Goal: Task Accomplishment & Management: Manage account settings

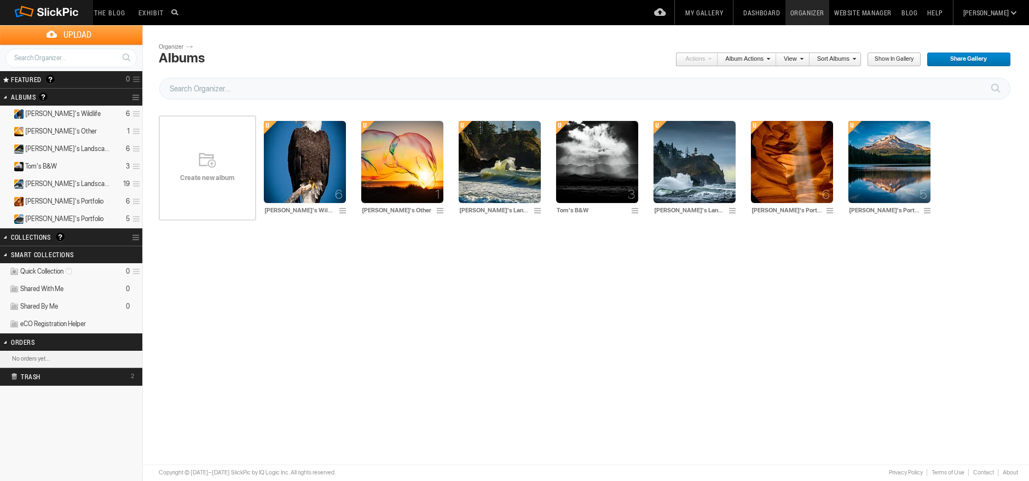
click at [506, 297] on div "Please do not navigate away from this pages while images and videos are uploadi…" at bounding box center [590, 219] width 863 height 280
click at [897, 7] on link "Website Manager" at bounding box center [862, 12] width 67 height 25
click at [132, 236] on link "Collection Options" at bounding box center [137, 237] width 10 height 15
click at [152, 260] on span "Create New Collection" at bounding box center [163, 259] width 72 height 9
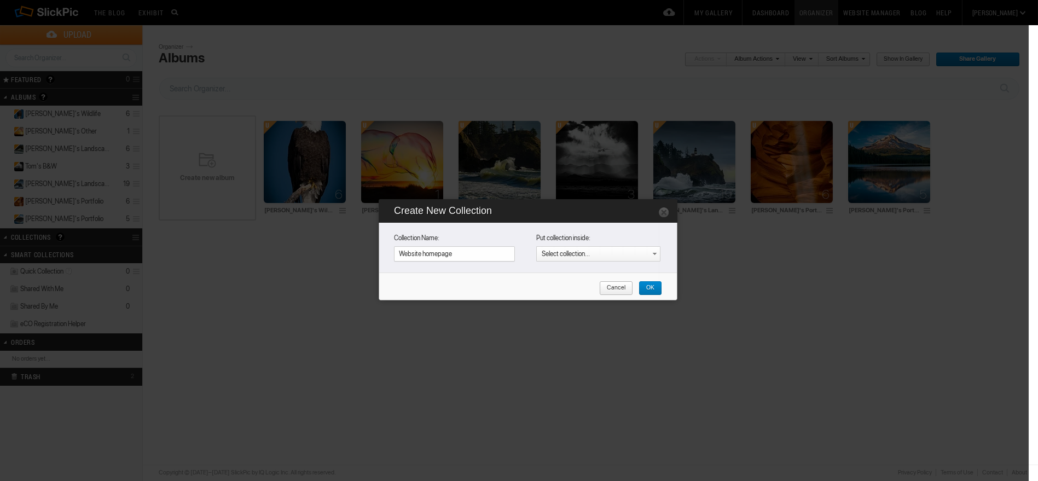
type input "Website homepage"
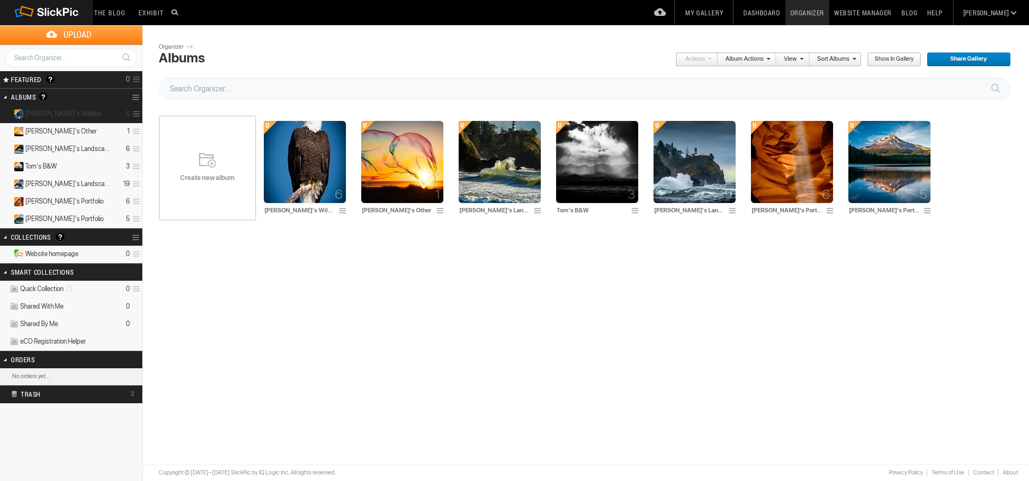
click at [29, 109] on span "[PERSON_NAME]'s Wildlife" at bounding box center [63, 113] width 76 height 9
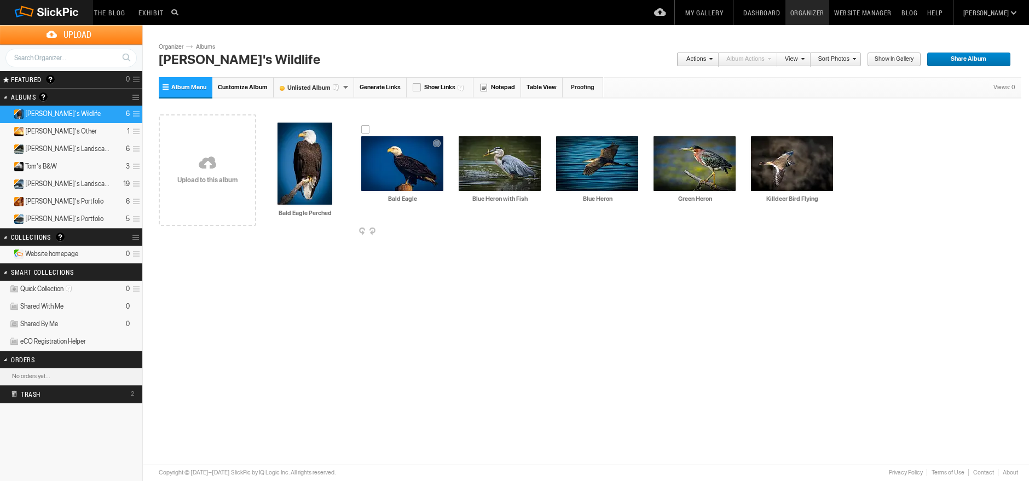
click at [403, 165] on img at bounding box center [402, 163] width 82 height 55
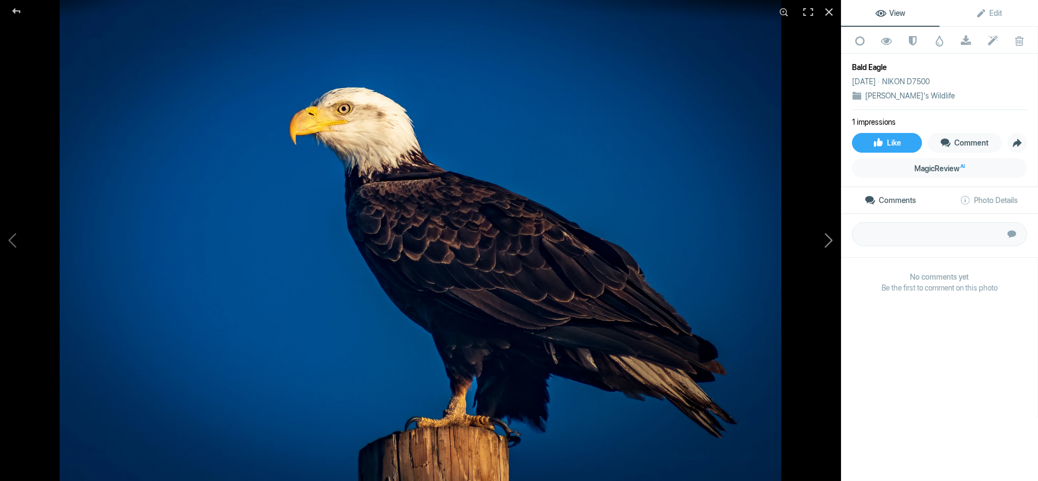
click at [820, 247] on button at bounding box center [800, 240] width 82 height 173
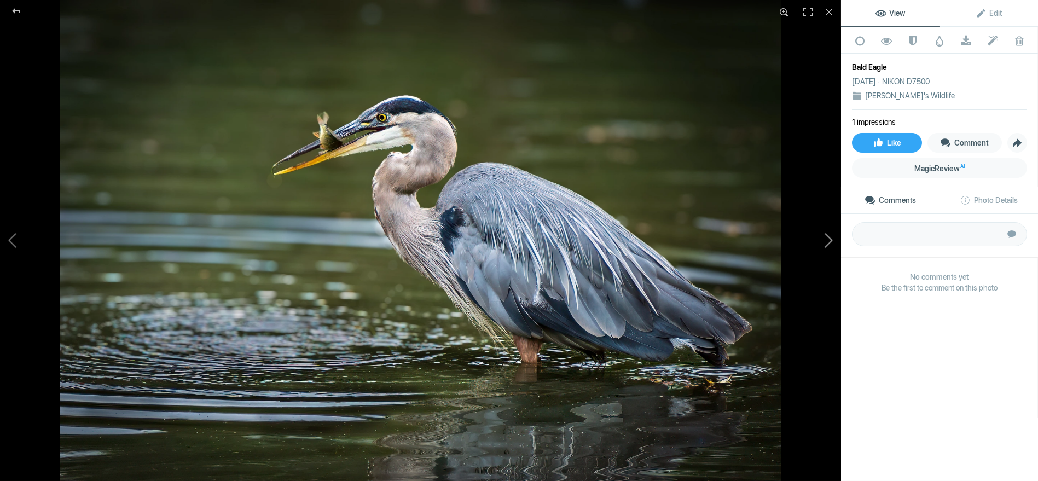
click at [820, 247] on button at bounding box center [800, 240] width 82 height 173
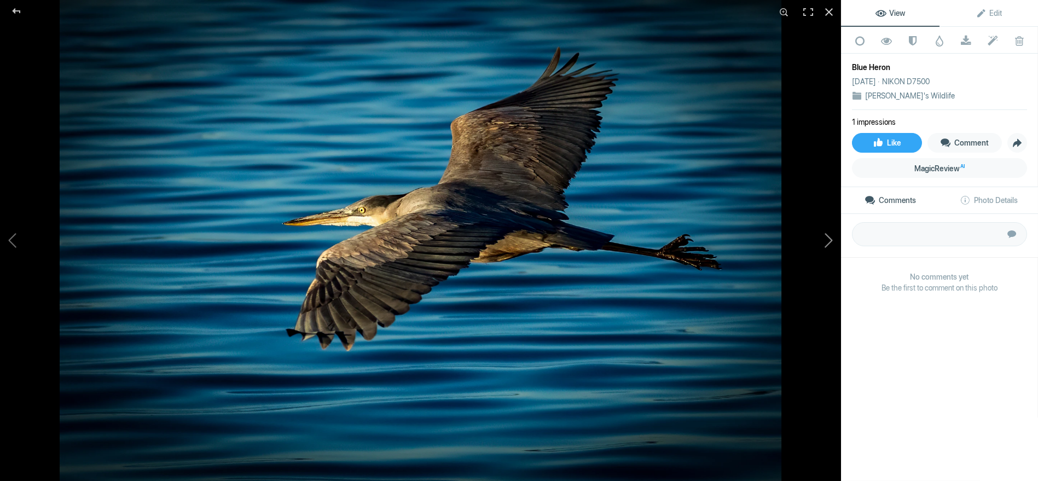
click at [820, 247] on button at bounding box center [800, 240] width 82 height 173
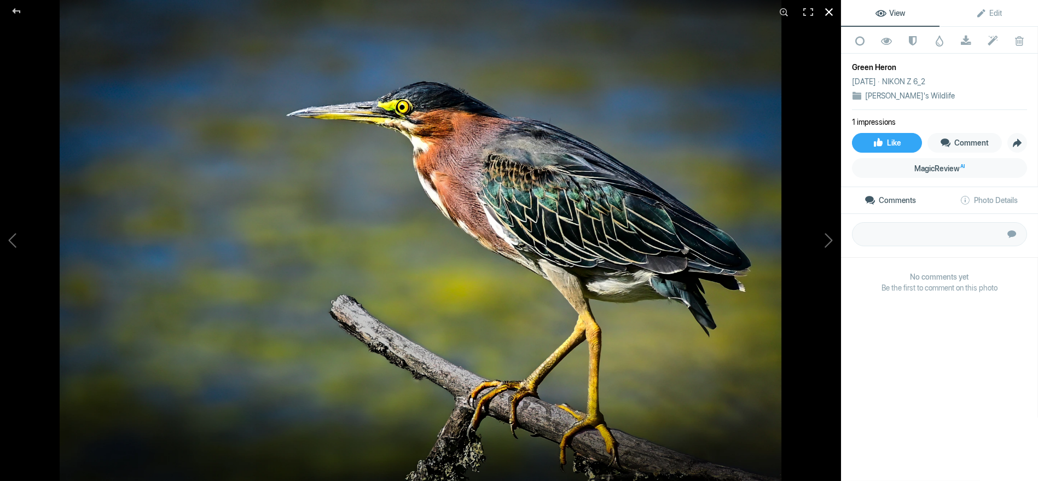
click at [823, 19] on div at bounding box center [829, 12] width 24 height 24
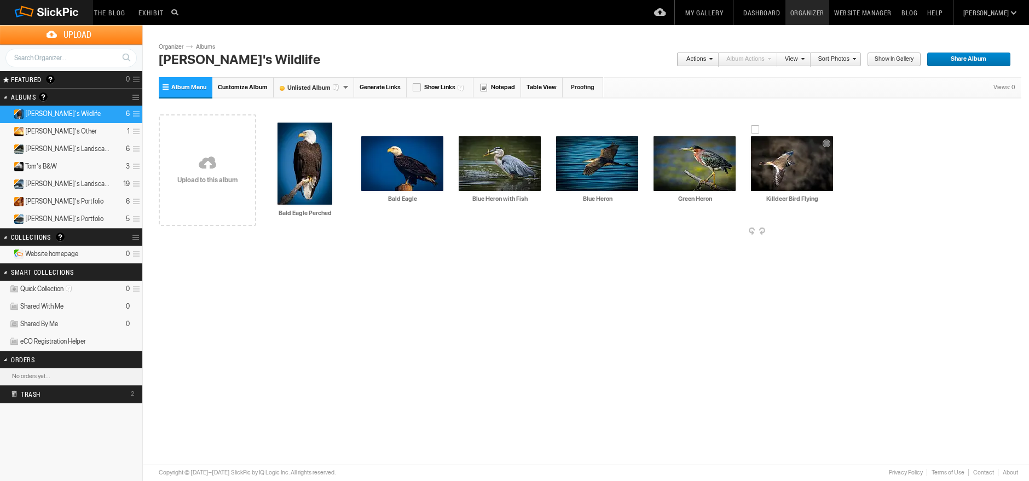
click at [789, 156] on img at bounding box center [792, 163] width 82 height 55
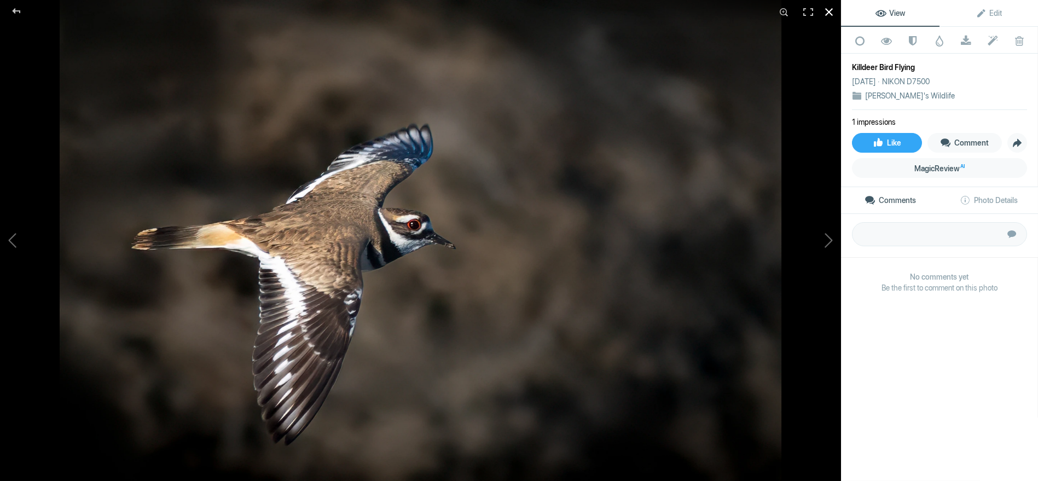
click at [834, 4] on div at bounding box center [829, 12] width 24 height 24
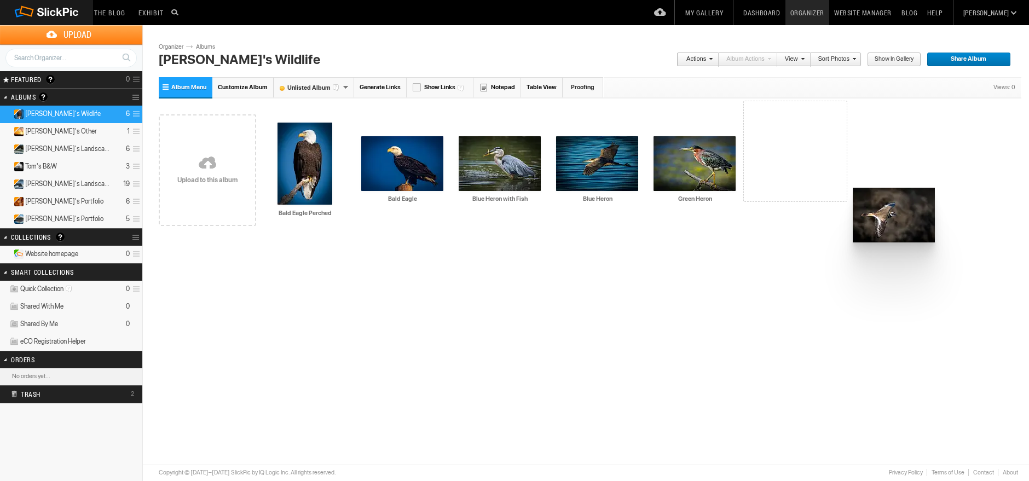
drag, startPoint x: 806, startPoint y: 160, endPoint x: 797, endPoint y: 161, distance: 9.4
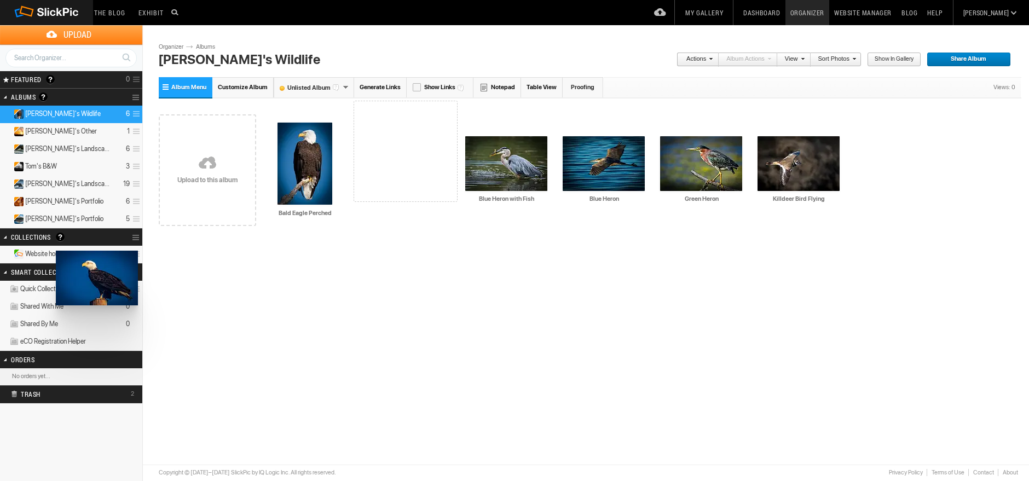
drag, startPoint x: 394, startPoint y: 158, endPoint x: 54, endPoint y: 250, distance: 352.7
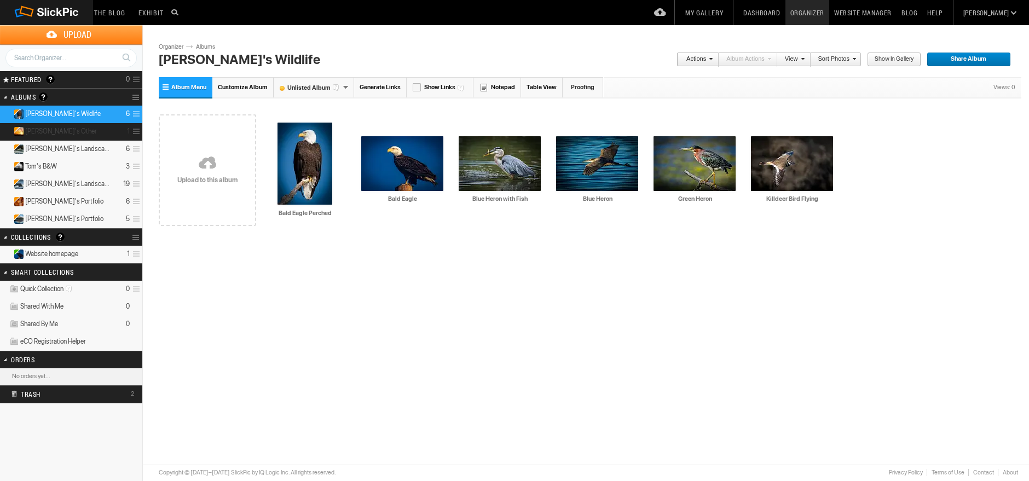
click at [74, 128] on details "Tom's Other 1" at bounding box center [71, 132] width 142 height 18
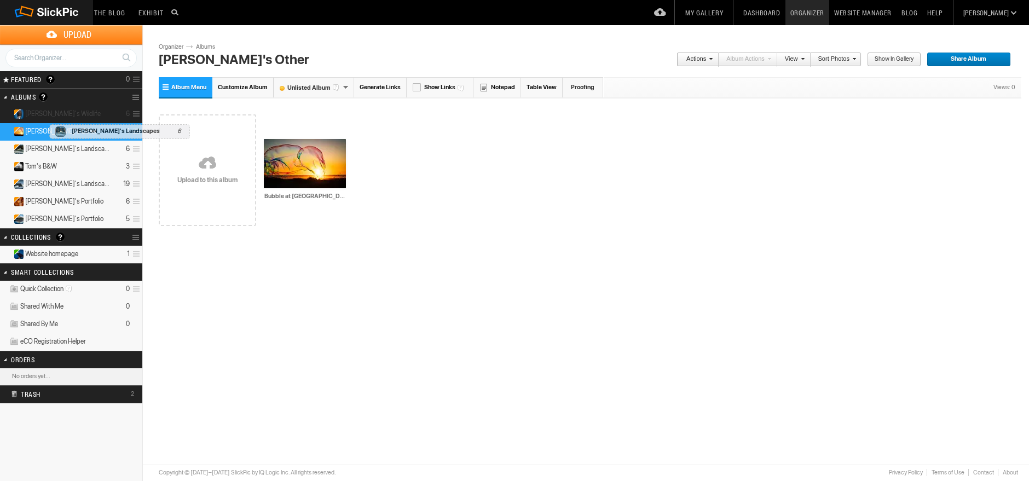
drag, startPoint x: 72, startPoint y: 146, endPoint x: 47, endPoint y: 119, distance: 37.2
drag, startPoint x: 52, startPoint y: 131, endPoint x: 9, endPoint y: 122, distance: 43.7
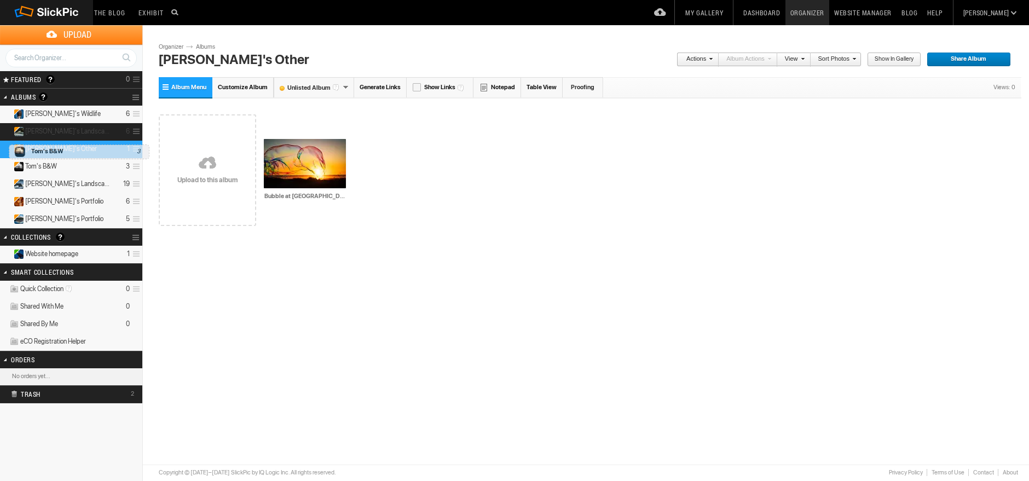
drag, startPoint x: 43, startPoint y: 168, endPoint x: 6, endPoint y: 139, distance: 46.4
click at [80, 135] on details "Tom's Landscapes 6" at bounding box center [71, 132] width 142 height 18
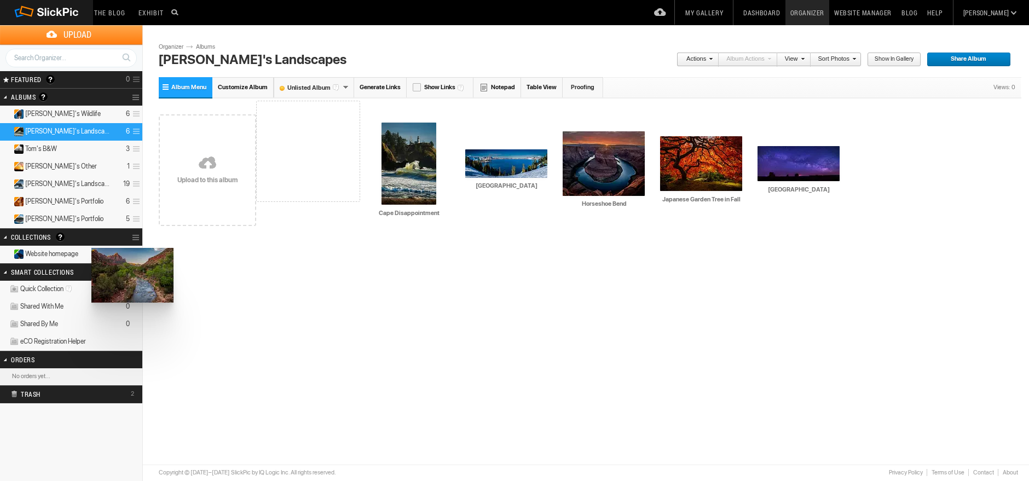
drag, startPoint x: 781, startPoint y: 164, endPoint x: 90, endPoint y: 248, distance: 695.9
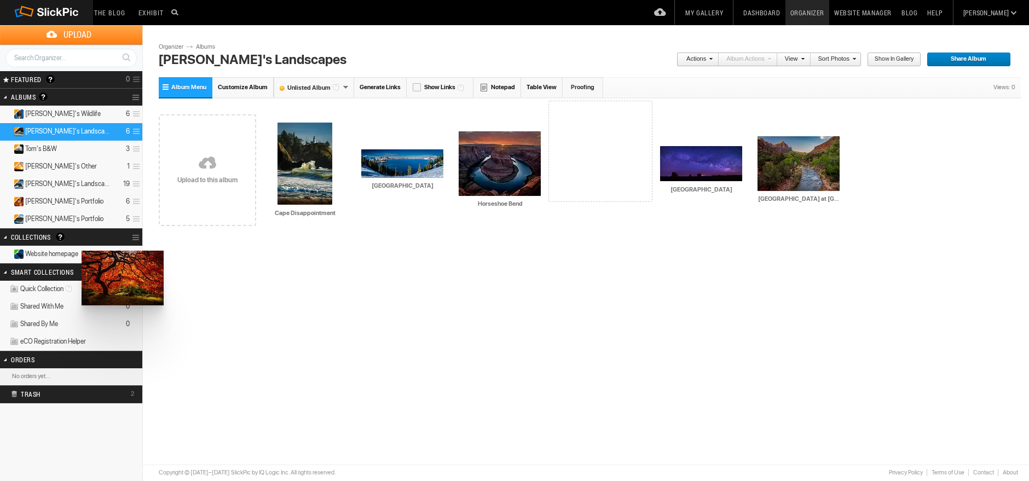
drag, startPoint x: 595, startPoint y: 166, endPoint x: 80, endPoint y: 251, distance: 520.9
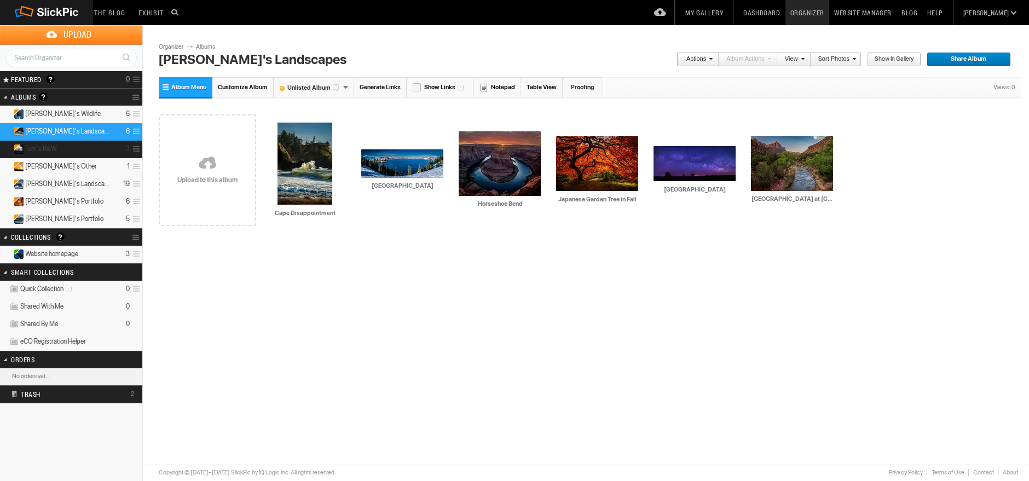
click at [60, 149] on details "Tom's B&W 3" at bounding box center [71, 150] width 142 height 18
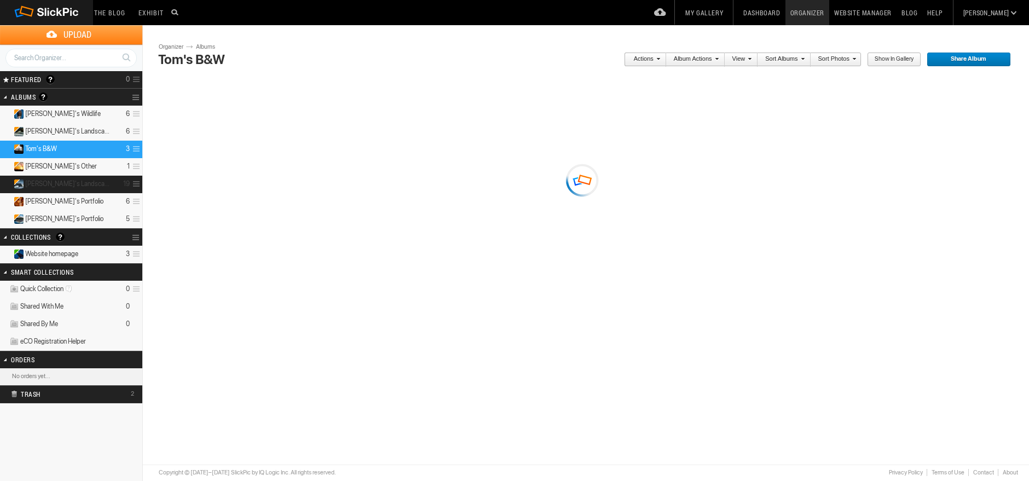
click at [99, 181] on details "[PERSON_NAME]'s Landscape 19" at bounding box center [71, 185] width 142 height 18
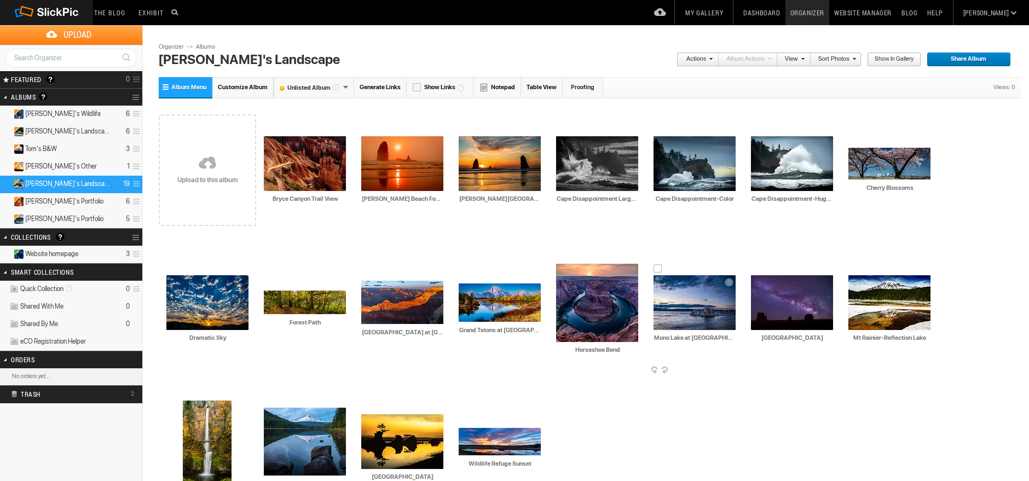
click at [660, 269] on div at bounding box center [658, 268] width 9 height 9
click at [264, 126] on div at bounding box center [268, 129] width 9 height 9
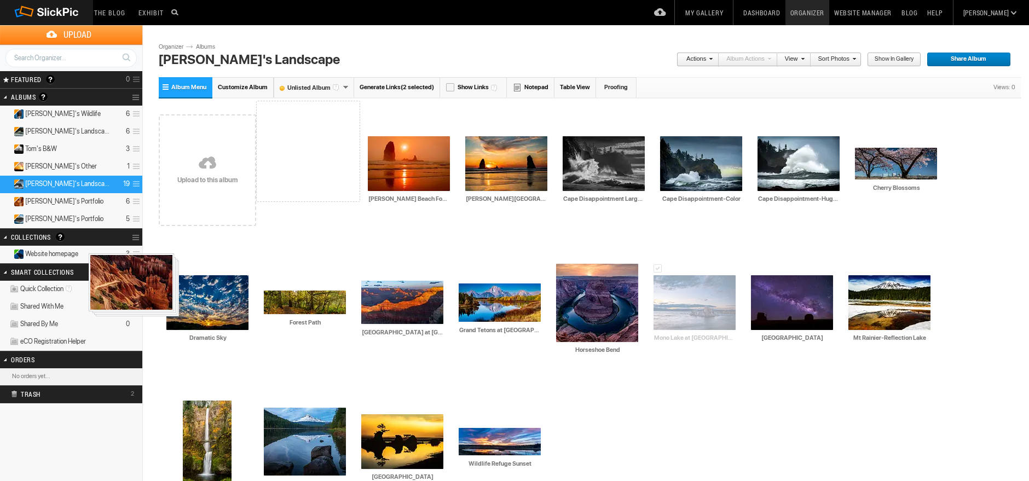
drag, startPoint x: 287, startPoint y: 167, endPoint x: 88, endPoint y: 253, distance: 217.7
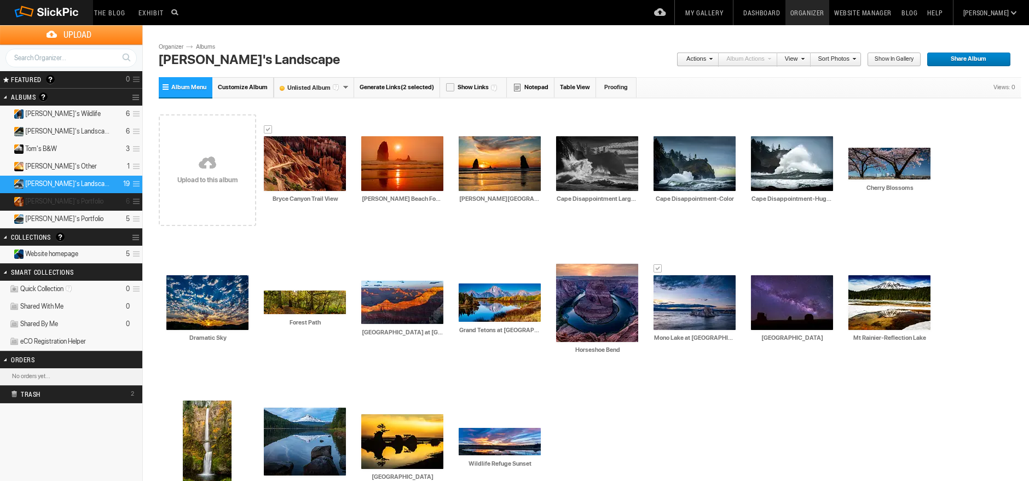
click at [78, 203] on details "Tom's Portfolio 6" at bounding box center [71, 202] width 142 height 18
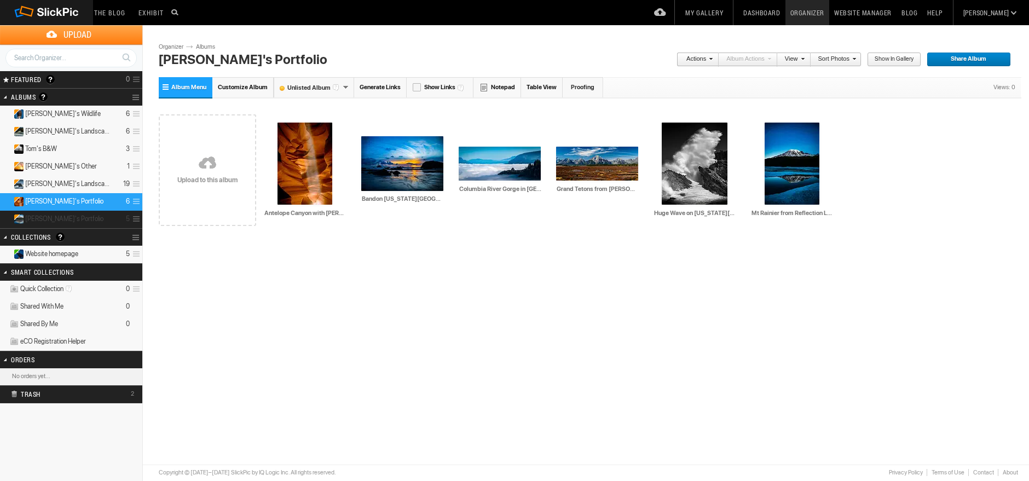
click at [33, 215] on span "[PERSON_NAME]'s Portfolio" at bounding box center [64, 219] width 78 height 9
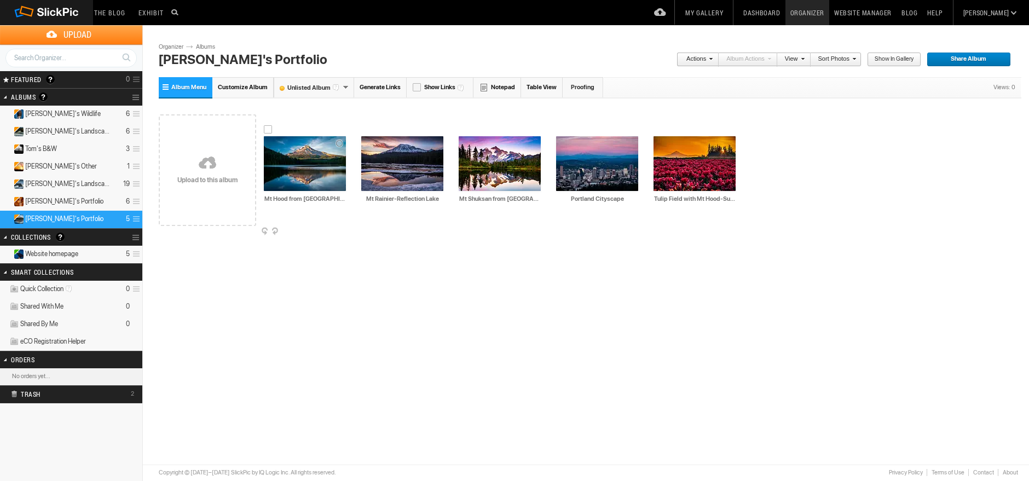
click at [267, 126] on div at bounding box center [268, 129] width 9 height 9
click at [560, 128] on div at bounding box center [560, 129] width 9 height 9
click at [659, 124] on td "AI Tulip Field with Mt Hood-Sunrise HTML: Direct: Forum: Photo ID: 22809585 Mor…" at bounding box center [695, 164] width 82 height 126
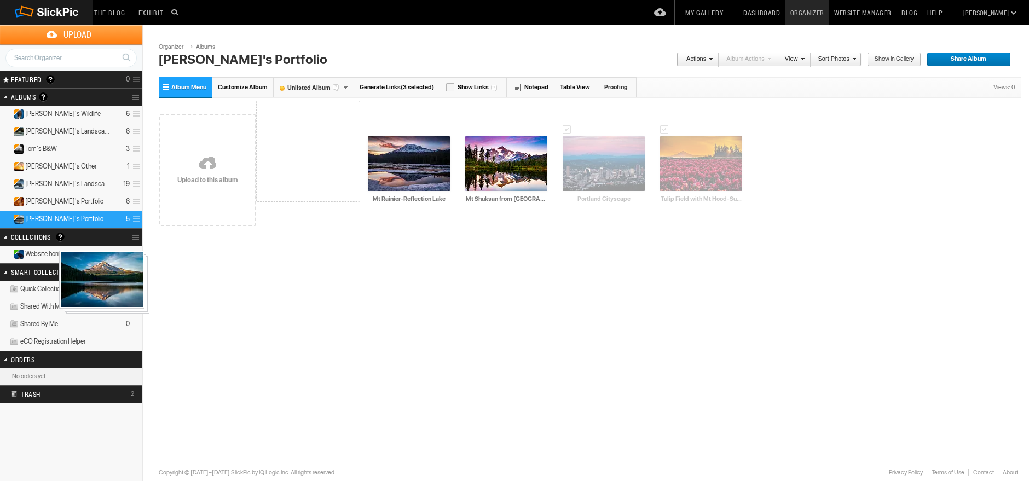
drag, startPoint x: 308, startPoint y: 165, endPoint x: 58, endPoint y: 251, distance: 263.8
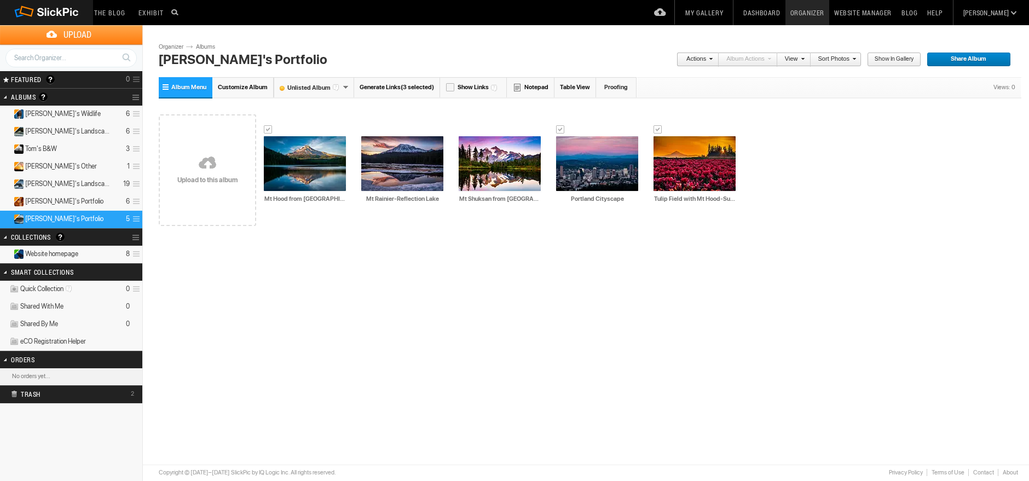
click at [59, 251] on span "Website homepage" at bounding box center [51, 254] width 53 height 9
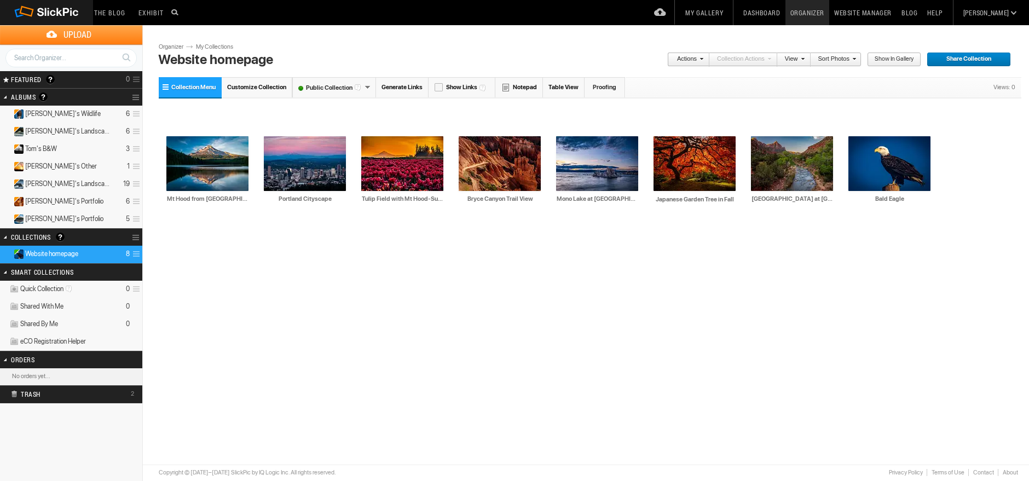
click at [302, 90] on font "Public Collection" at bounding box center [329, 87] width 72 height 7
click at [318, 126] on font "Unlisted Collection" at bounding box center [332, 125] width 78 height 7
click at [887, 10] on link "Website Manager" at bounding box center [862, 12] width 67 height 25
